Goal: Find specific page/section: Find specific page/section

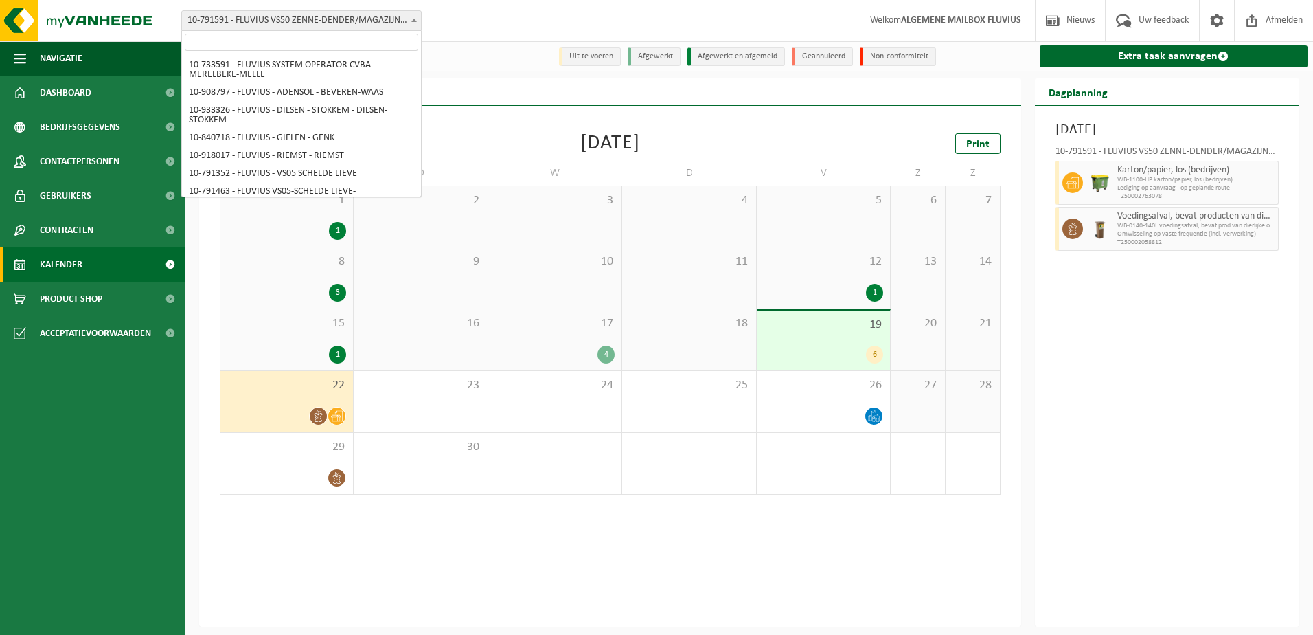
click at [400, 24] on span "10-791591 - FLUVIUS VS50 ZENNE-DENDER/MAGAZIJN+INFRA - EREMBODEGEM" at bounding box center [301, 20] width 239 height 19
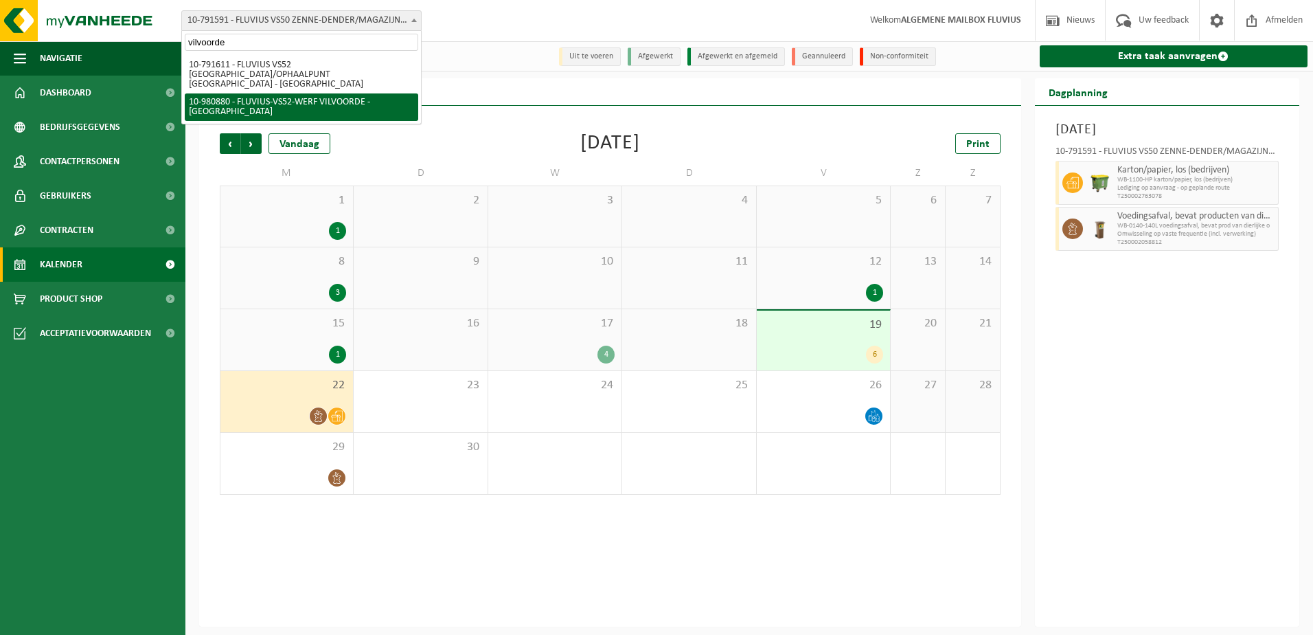
type input "vilvoorde"
select select "161582"
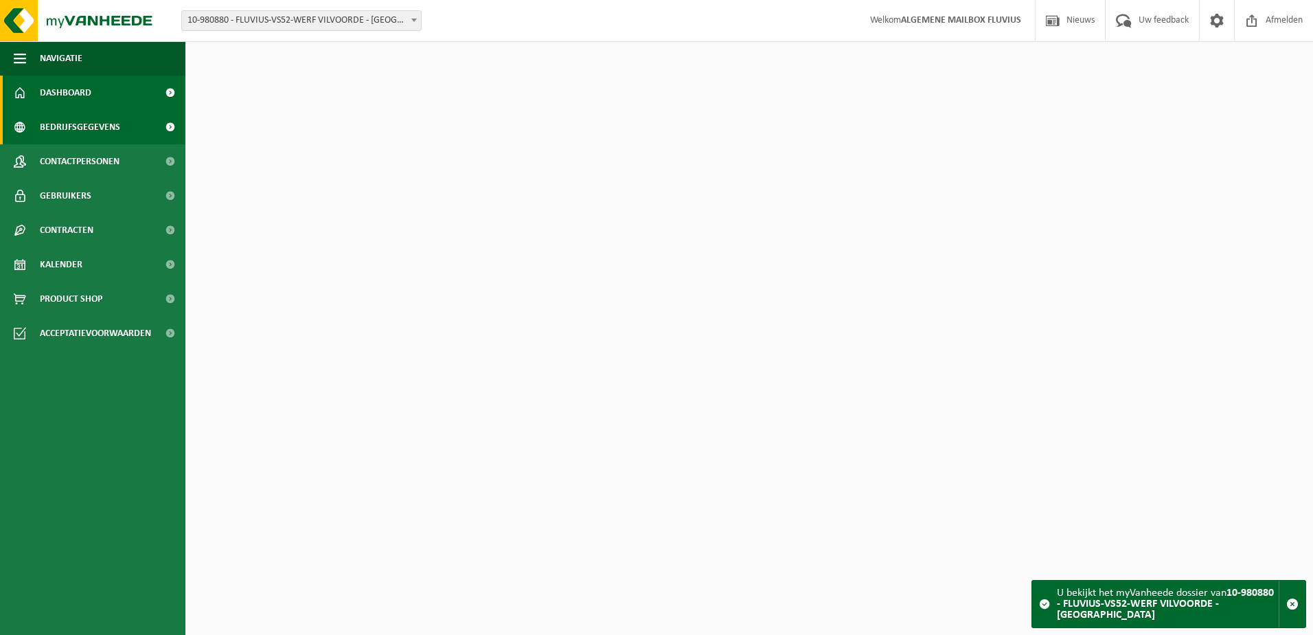
drag, startPoint x: 0, startPoint y: 0, endPoint x: 68, endPoint y: 126, distance: 142.9
click at [68, 126] on span "Bedrijfsgegevens" at bounding box center [80, 127] width 80 height 34
